Goal: Transaction & Acquisition: Book appointment/travel/reservation

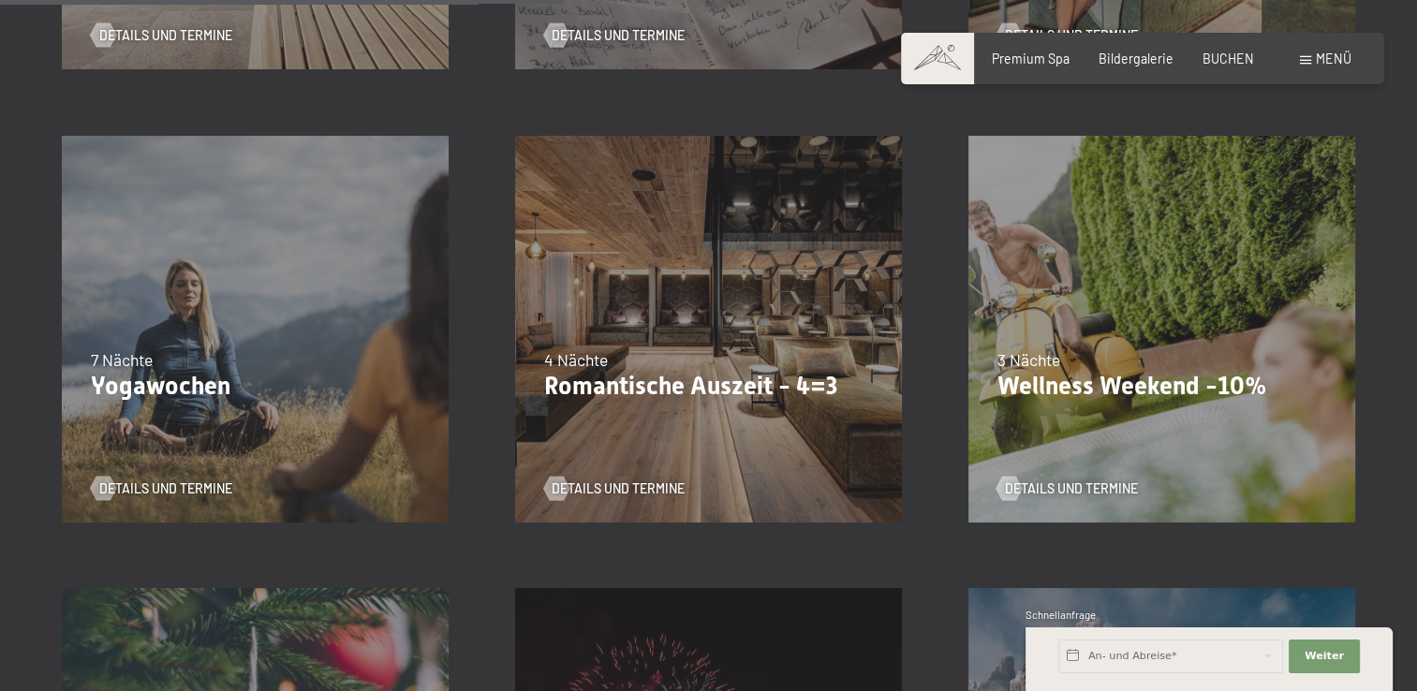
scroll to position [1297, 0]
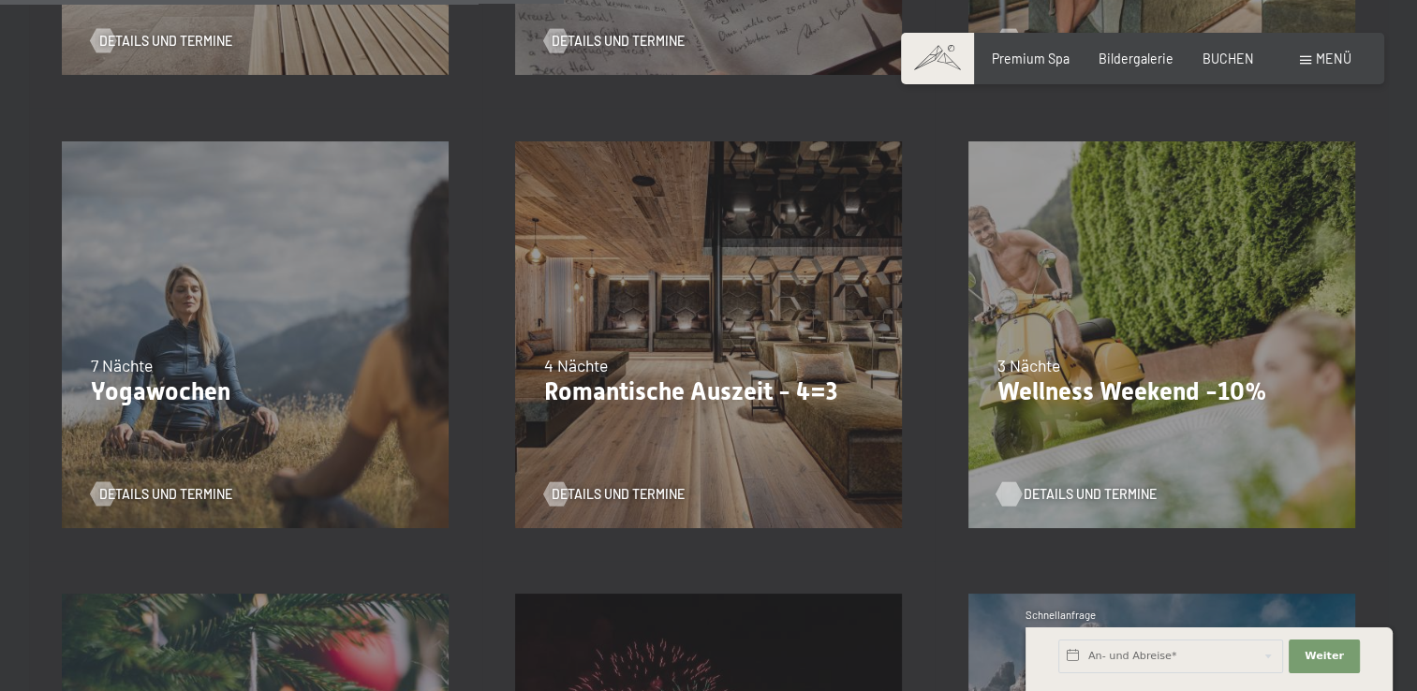
click at [1005, 484] on div at bounding box center [1009, 494] width 14 height 24
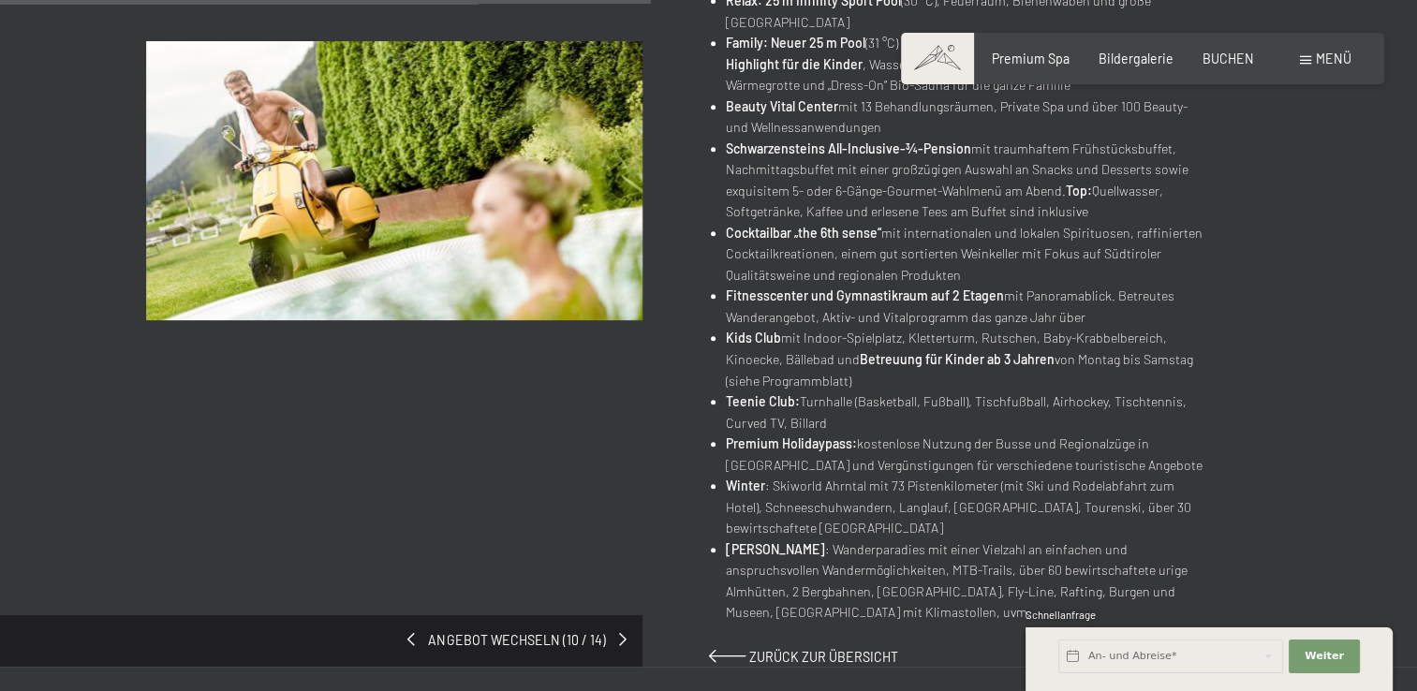
scroll to position [937, 0]
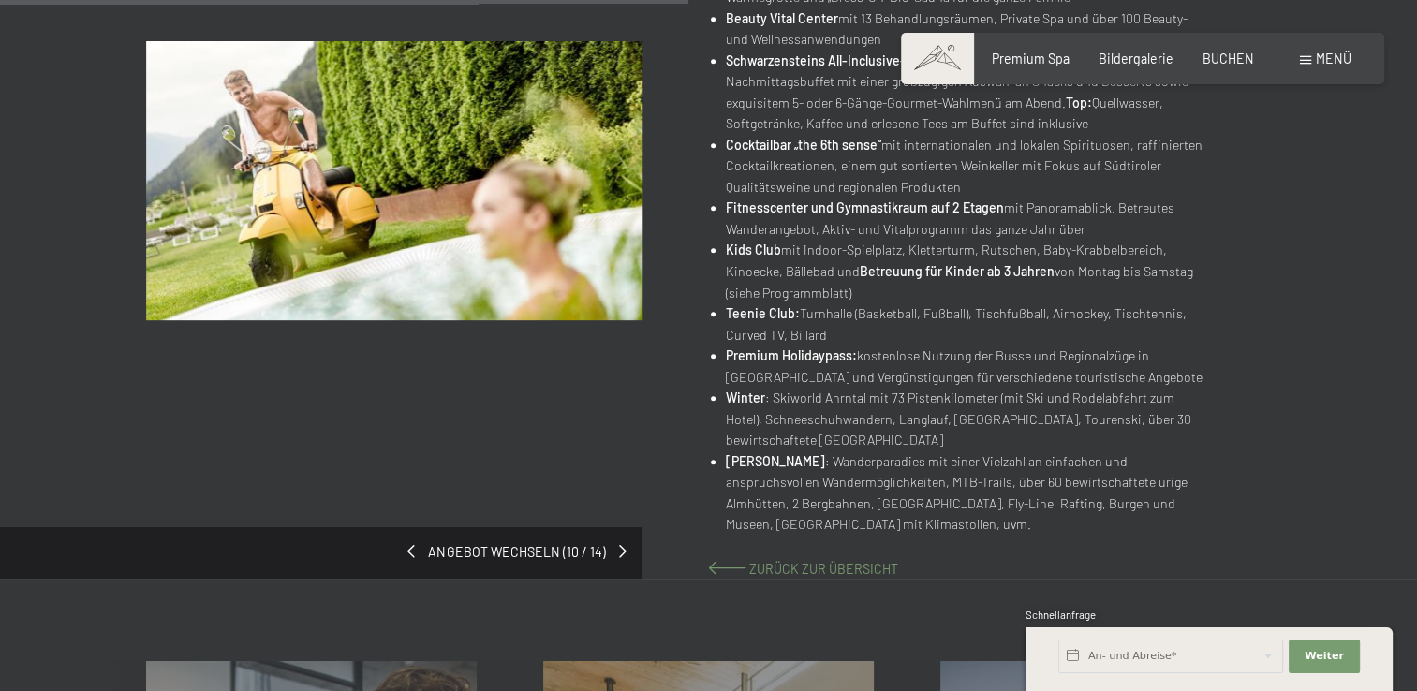
click at [727, 564] on span at bounding box center [727, 568] width 37 height 13
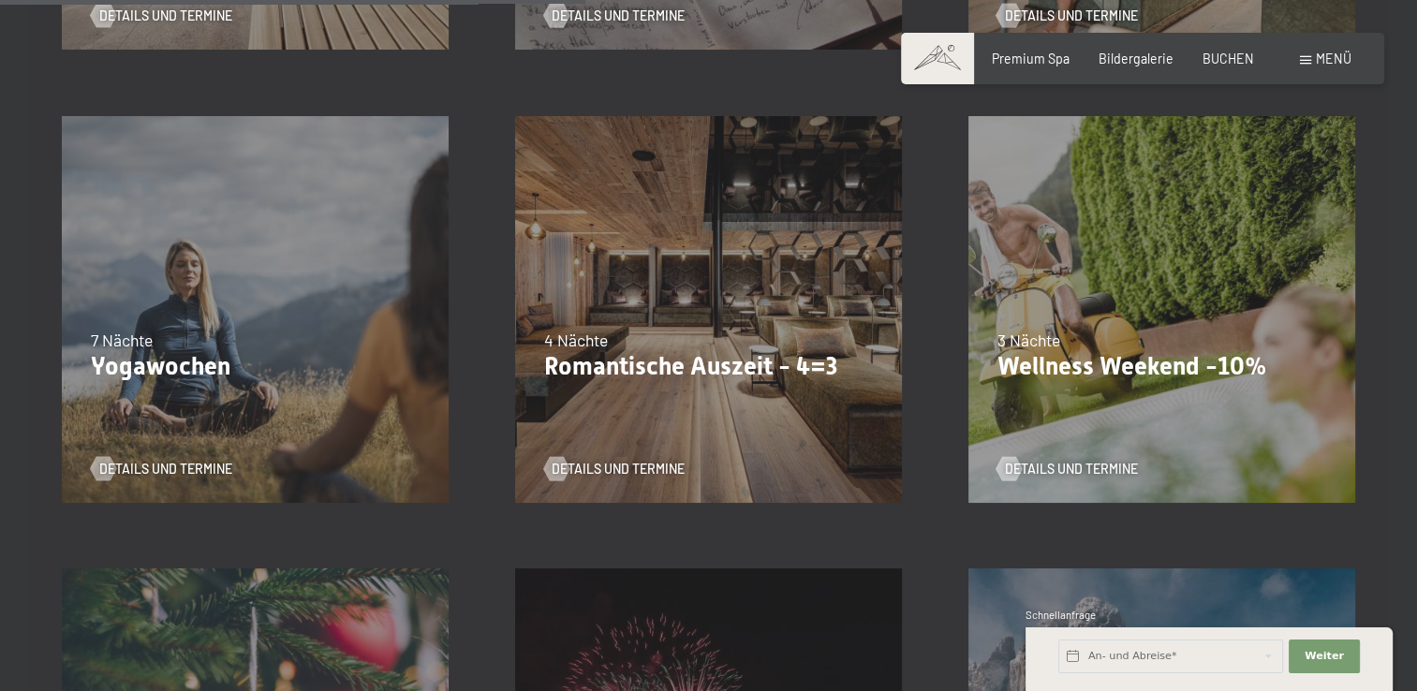
scroll to position [1348, 0]
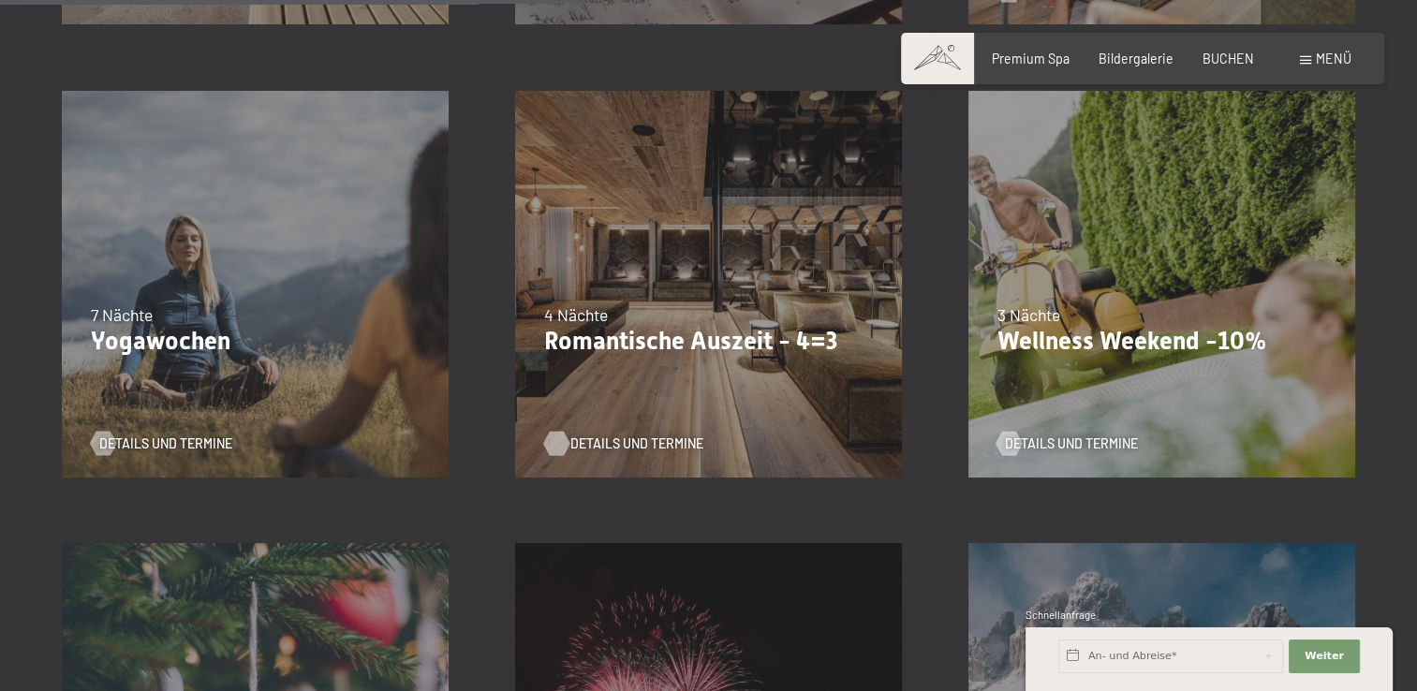
click at [556, 442] on div at bounding box center [556, 443] width 14 height 24
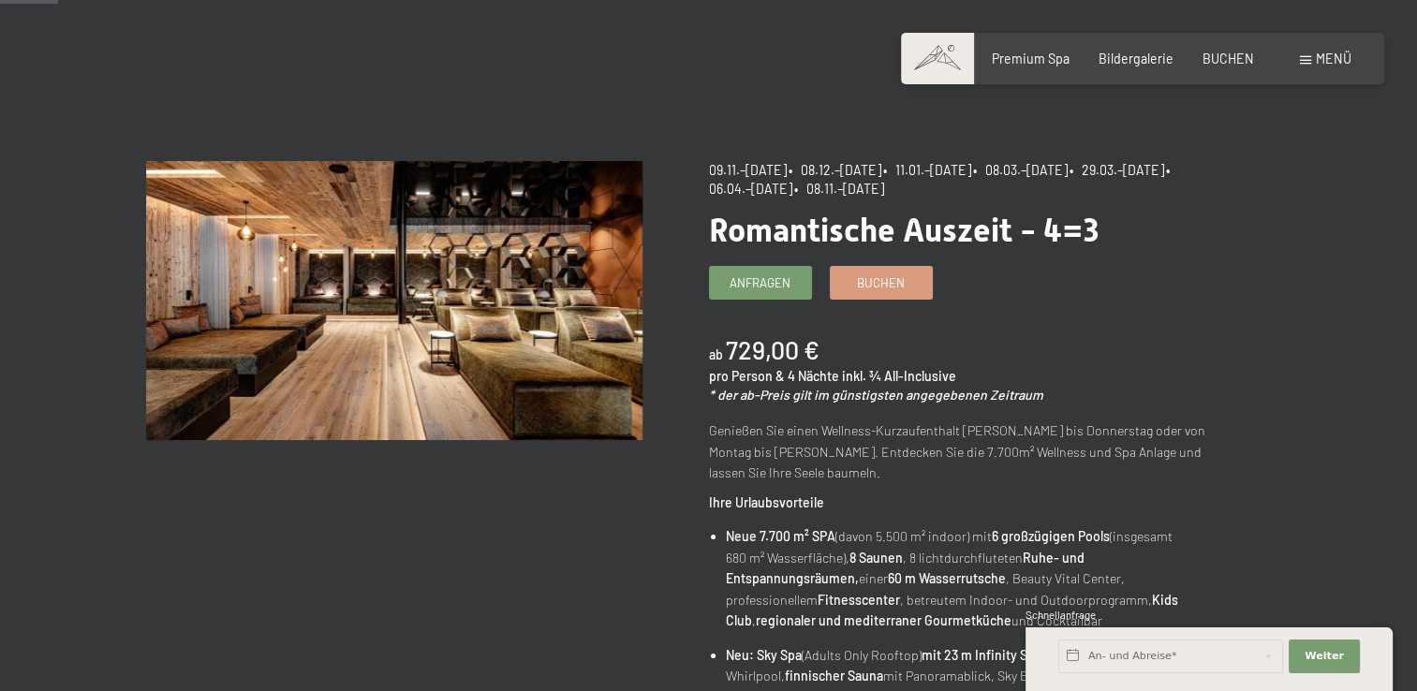
scroll to position [49, 0]
